Goal: Transaction & Acquisition: Purchase product/service

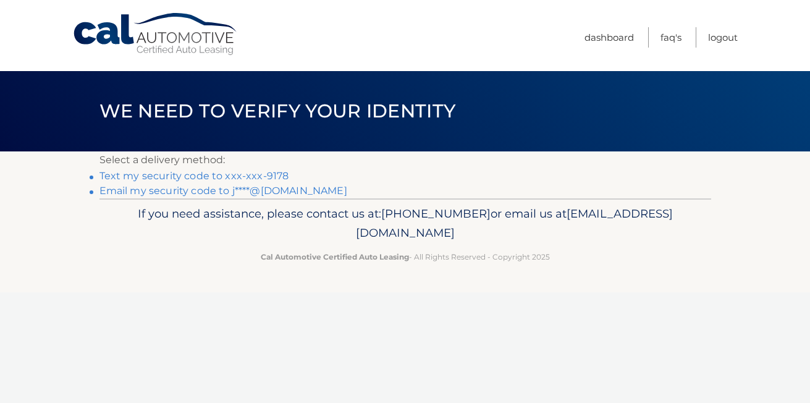
click at [213, 175] on link "Text my security code to xxx-xxx-9178" at bounding box center [194, 176] width 190 height 12
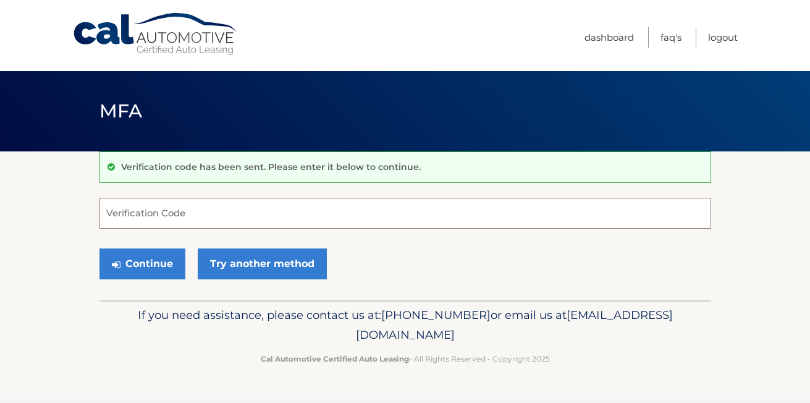
click at [203, 213] on input "Verification Code" at bounding box center [405, 213] width 612 height 31
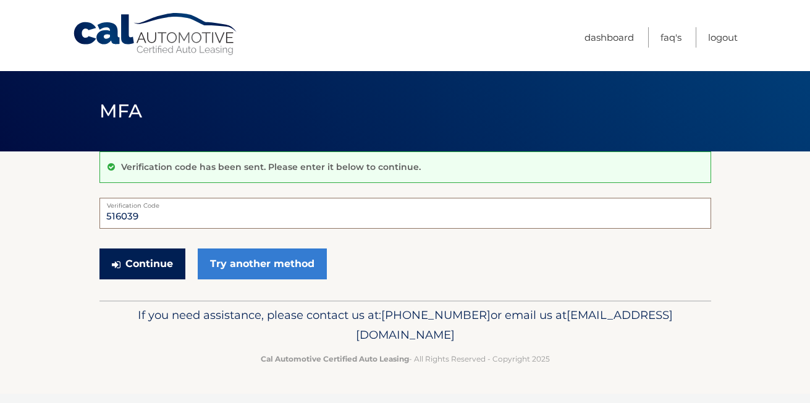
type input "516039"
click at [145, 268] on button "Continue" at bounding box center [142, 263] width 86 height 31
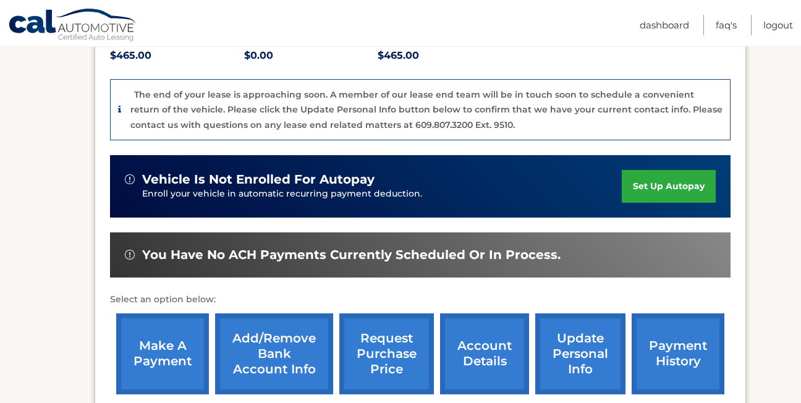
scroll to position [309, 0]
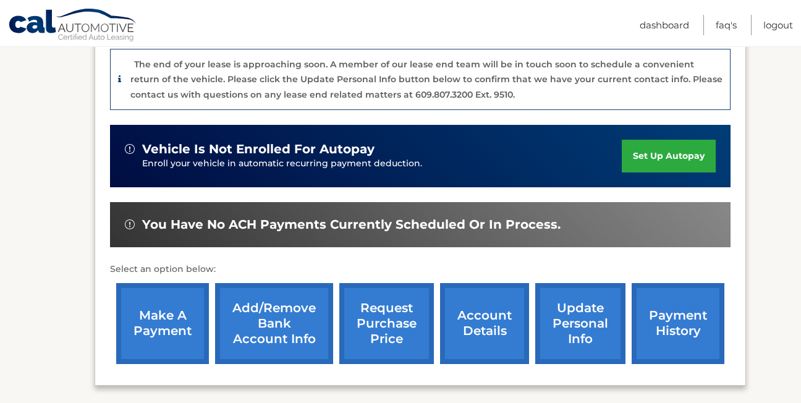
click at [190, 313] on link "make a payment" at bounding box center [162, 323] width 93 height 81
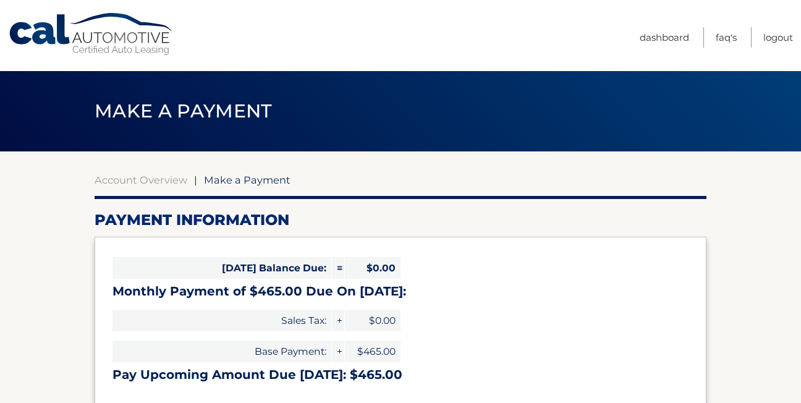
select select "NzlhMDA1NmQtMDA4MC00YzgwLTllMTMtZWU4ZGY3N2EwMjM5"
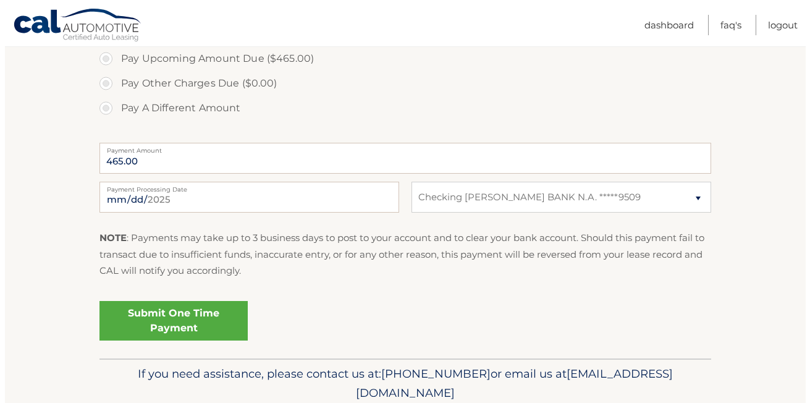
scroll to position [433, 0]
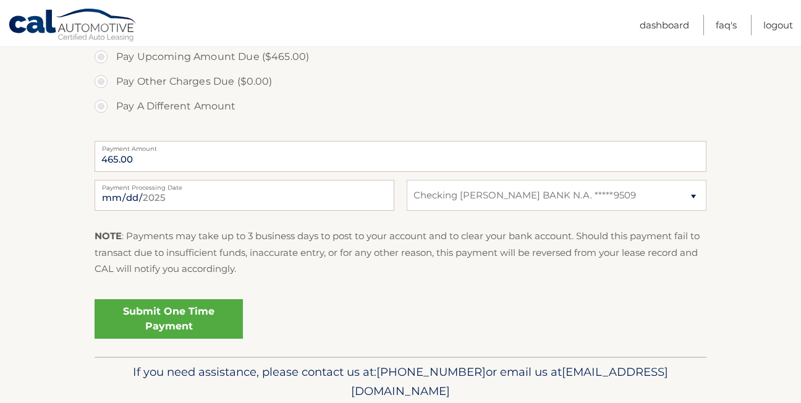
click at [201, 310] on link "Submit One Time Payment" at bounding box center [169, 319] width 148 height 40
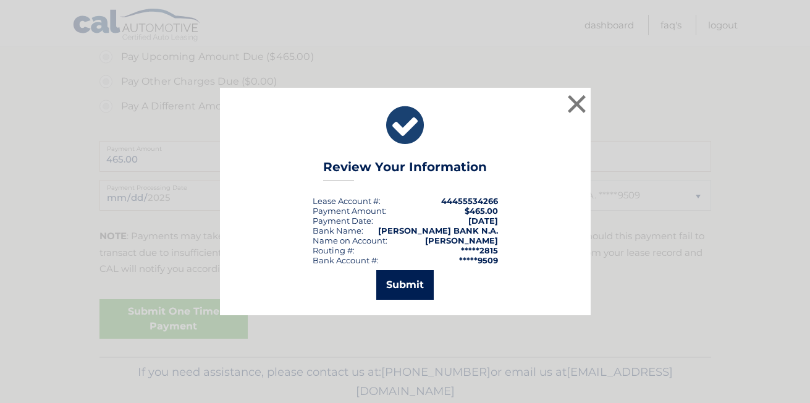
click at [408, 287] on button "Submit" at bounding box center [404, 285] width 57 height 30
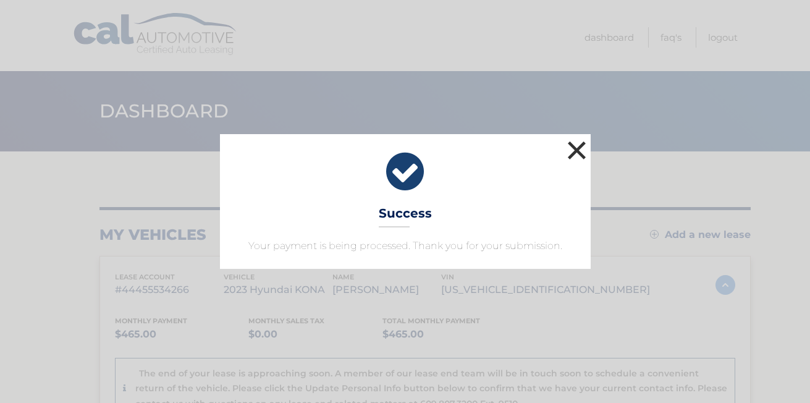
click at [581, 146] on button "×" at bounding box center [577, 150] width 25 height 25
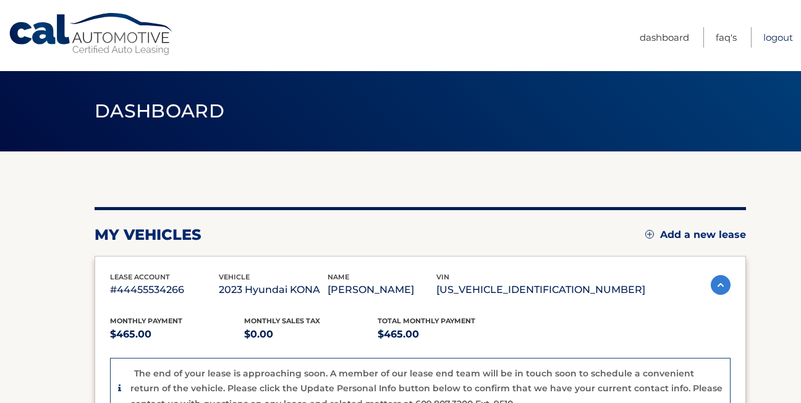
click at [763, 35] on link "Logout" at bounding box center [778, 37] width 30 height 20
